Goal: Entertainment & Leisure: Consume media (video, audio)

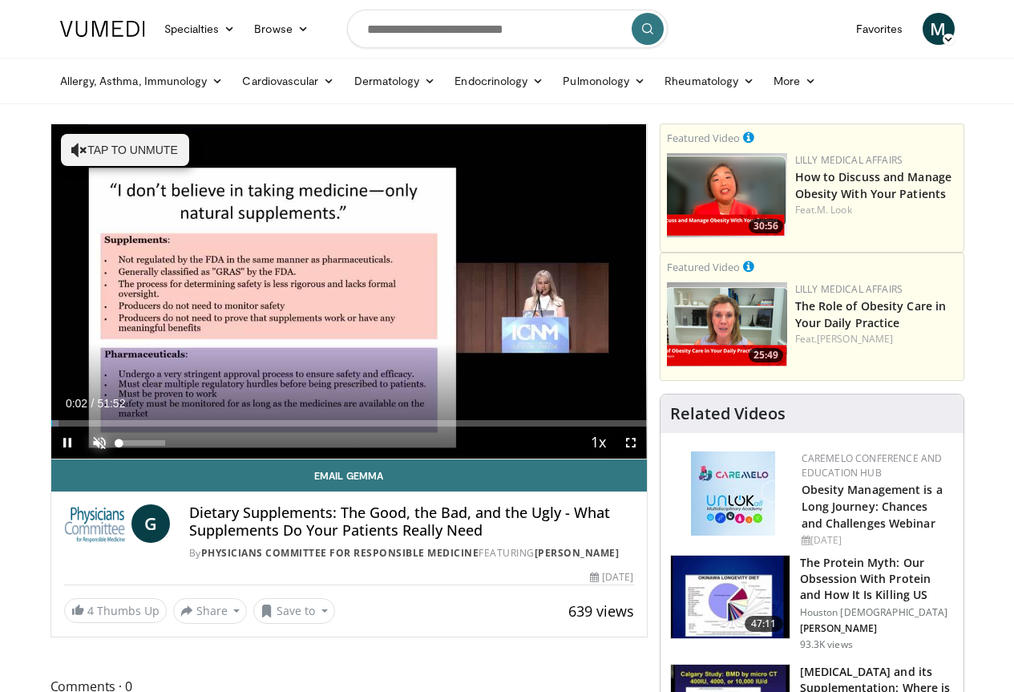
click at [83, 459] on span "Video Player" at bounding box center [99, 442] width 32 height 32
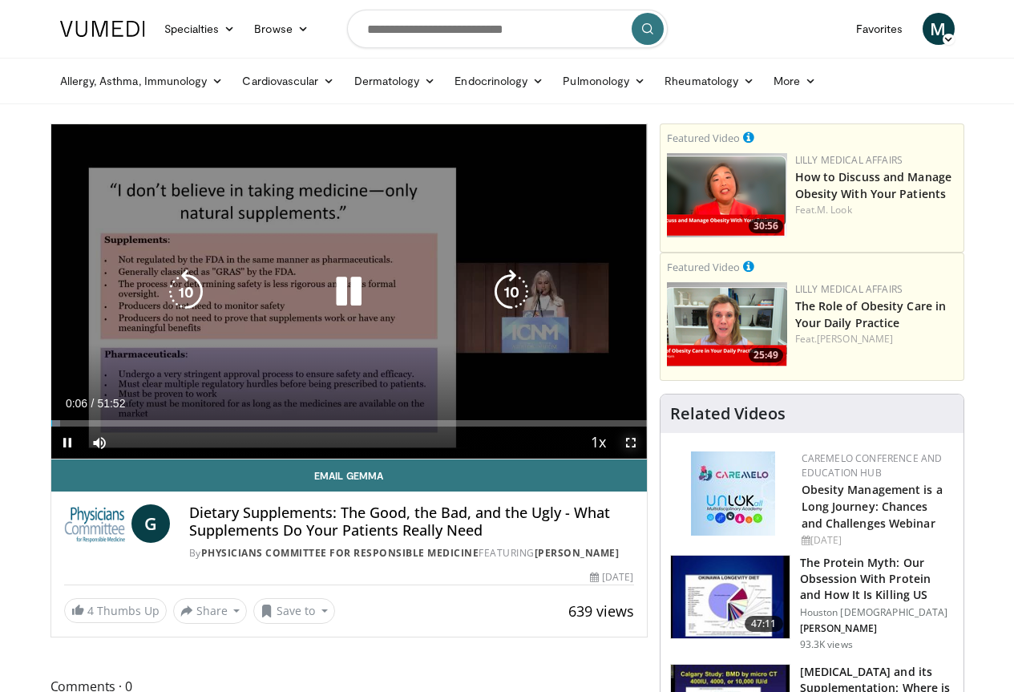
drag, startPoint x: 644, startPoint y: 475, endPoint x: 644, endPoint y: 572, distance: 97.0
click at [644, 459] on span "Video Player" at bounding box center [631, 442] width 32 height 32
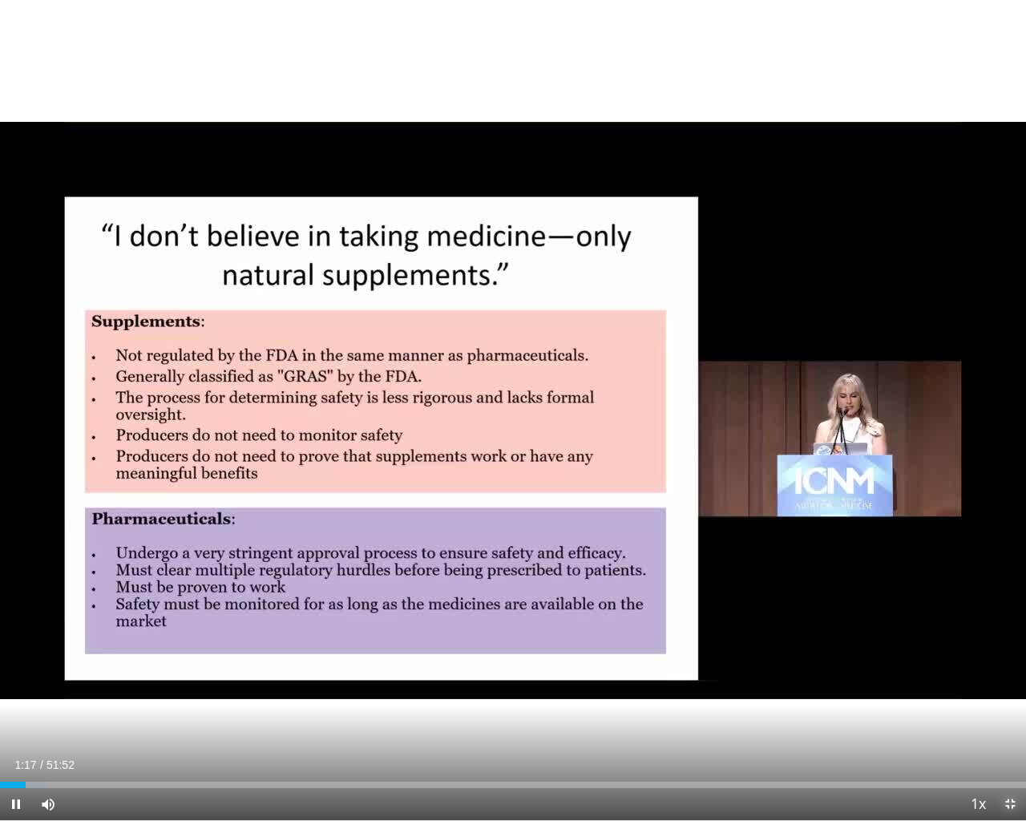
click at [1005, 691] on span "Video Player" at bounding box center [1010, 804] width 32 height 32
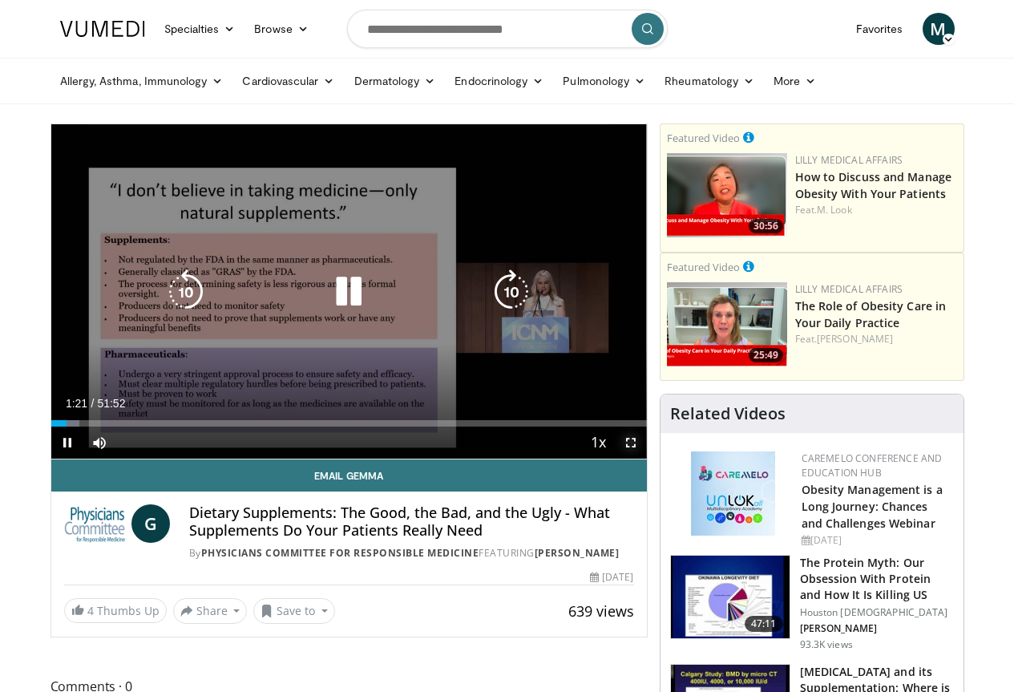
drag, startPoint x: 643, startPoint y: 469, endPoint x: 642, endPoint y: 657, distance: 187.6
click at [643, 459] on span "Video Player" at bounding box center [631, 442] width 32 height 32
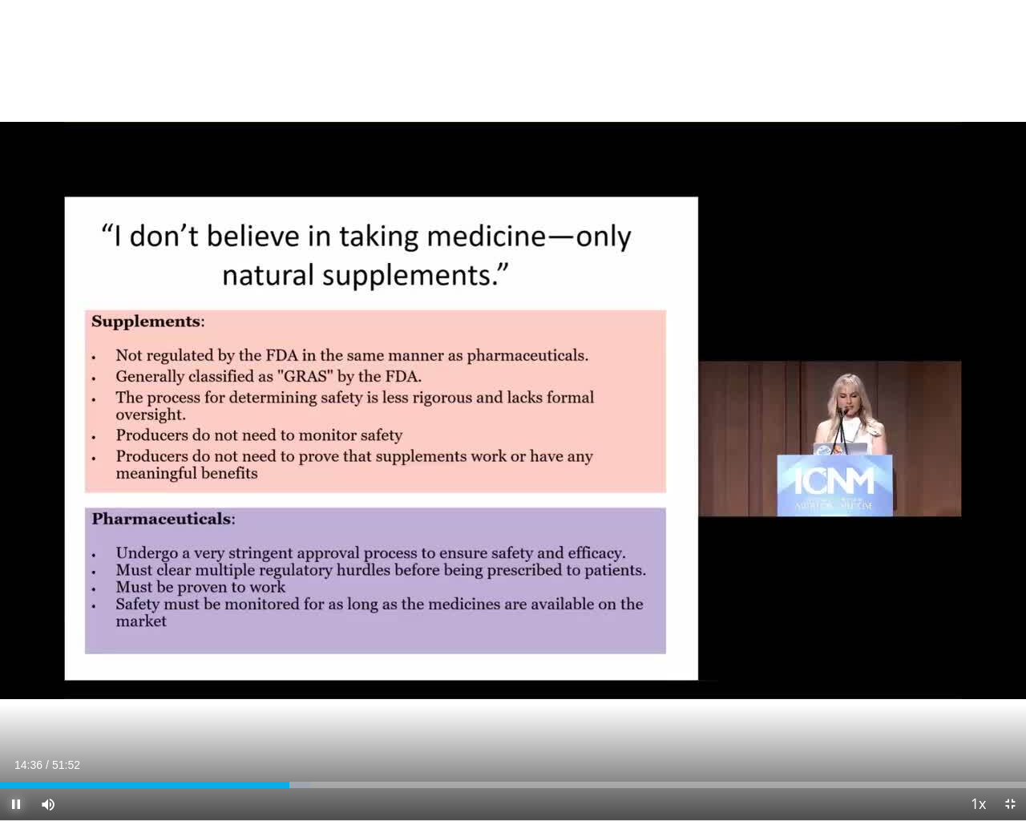
click at [18, 691] on span "Video Player" at bounding box center [16, 804] width 32 height 32
click at [1012, 691] on span "Video Player" at bounding box center [1010, 804] width 32 height 32
